Goal: Find contact information: Find contact information

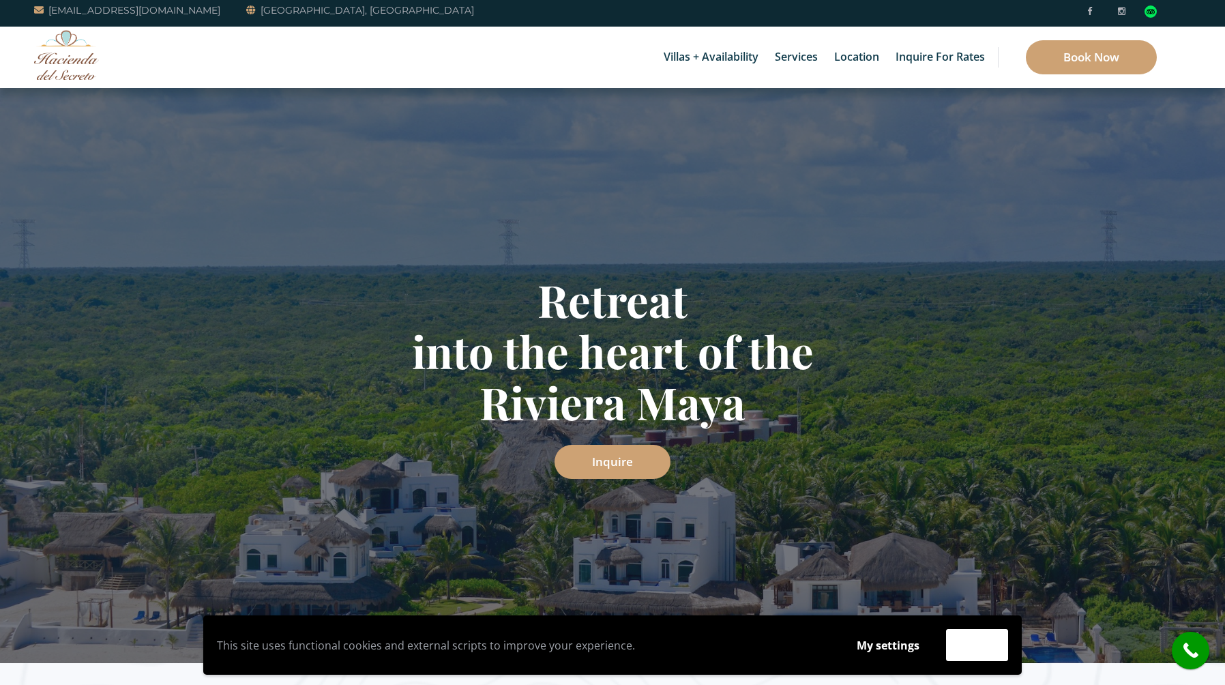
scroll to position [33, 0]
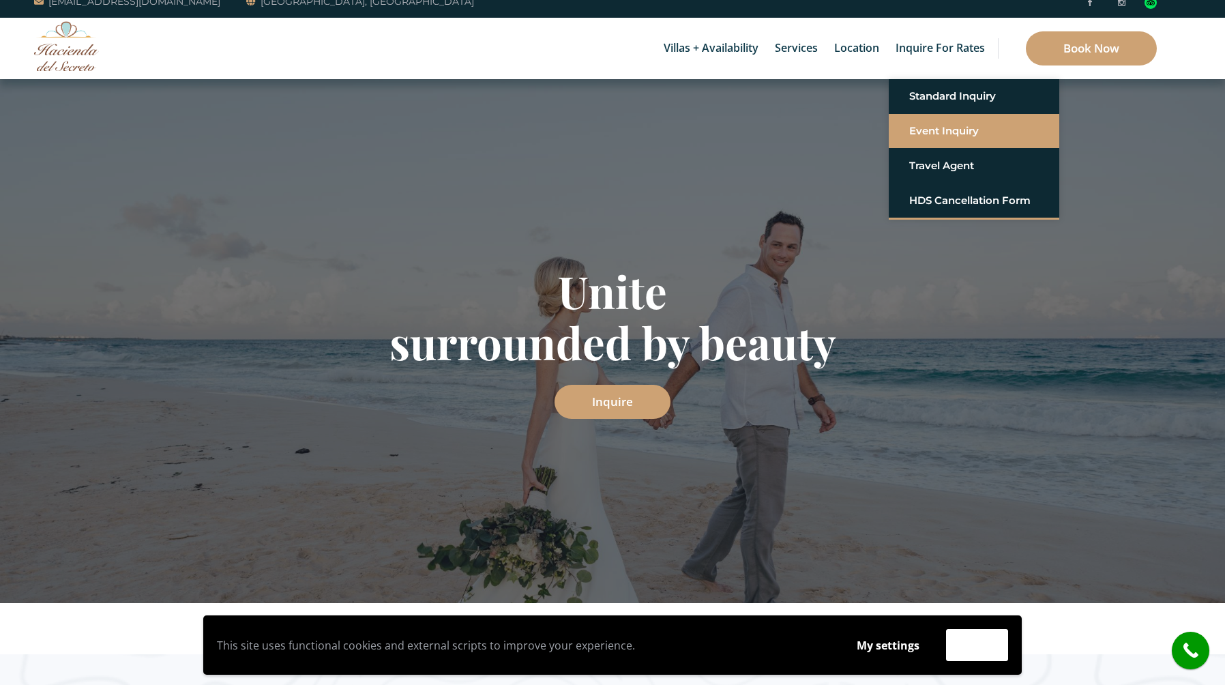
click at [927, 142] on link "Event Inquiry" at bounding box center [974, 131] width 130 height 25
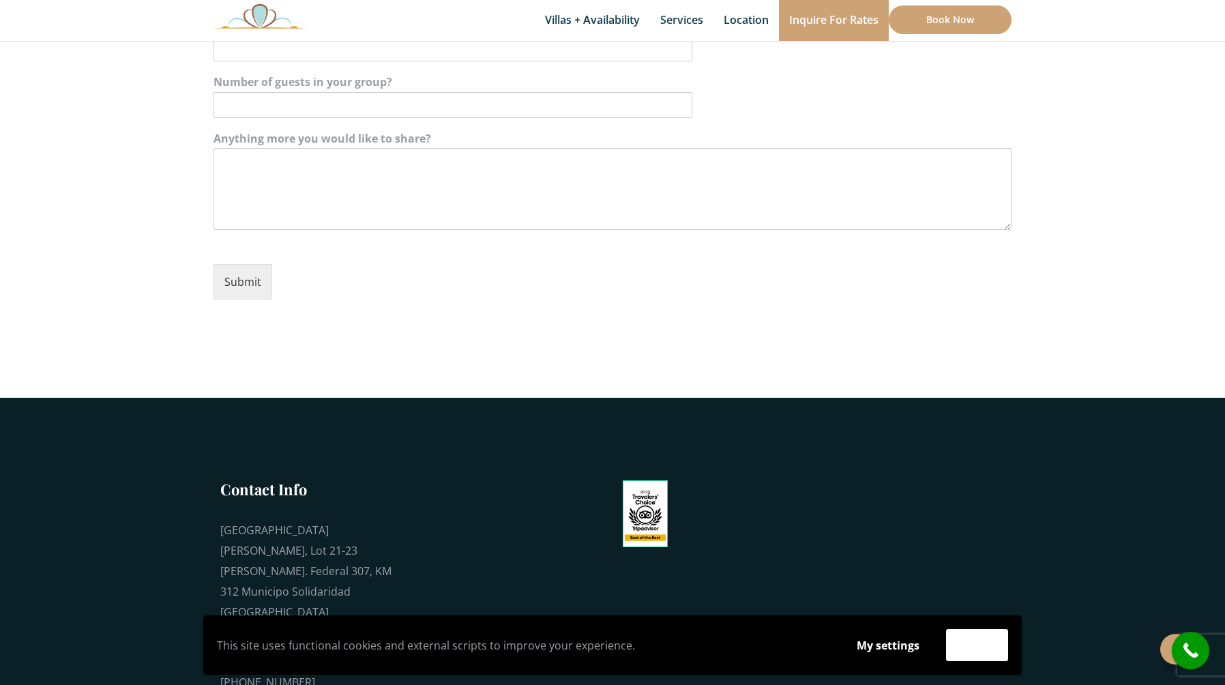
scroll to position [762, 0]
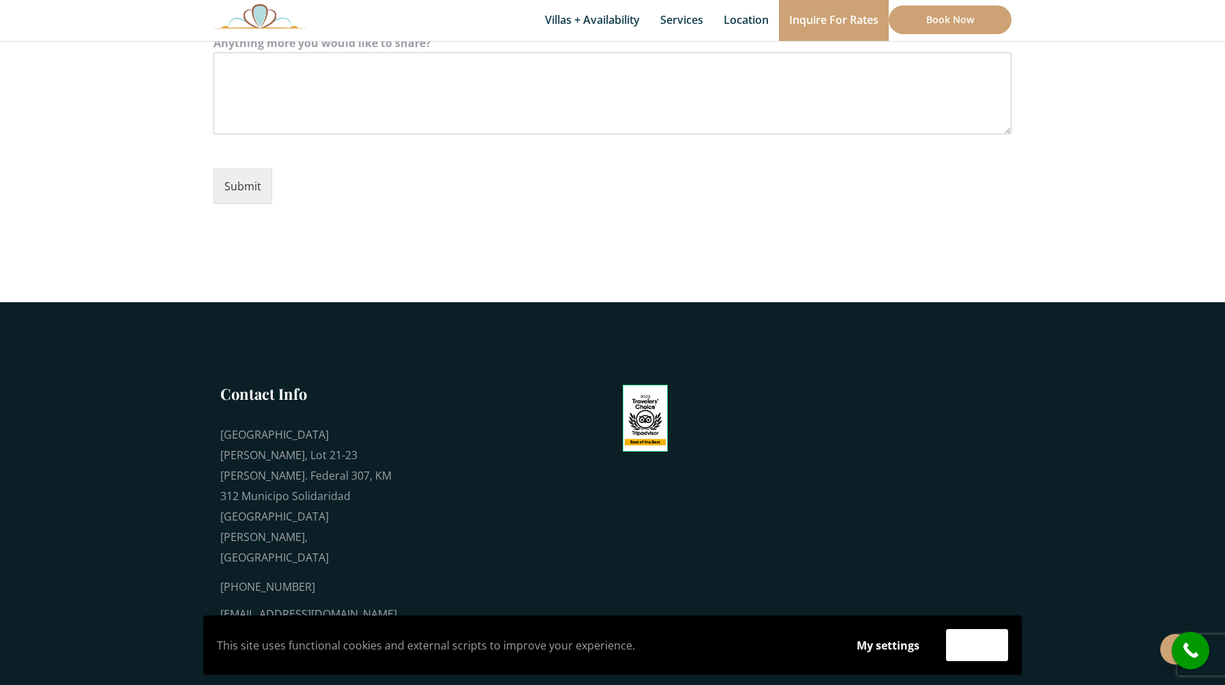
click at [351, 603] on div "[EMAIL_ADDRESS][DOMAIN_NAME]" at bounding box center [308, 613] width 177 height 20
copy div "[EMAIL_ADDRESS][DOMAIN_NAME]"
